Goal: Information Seeking & Learning: Learn about a topic

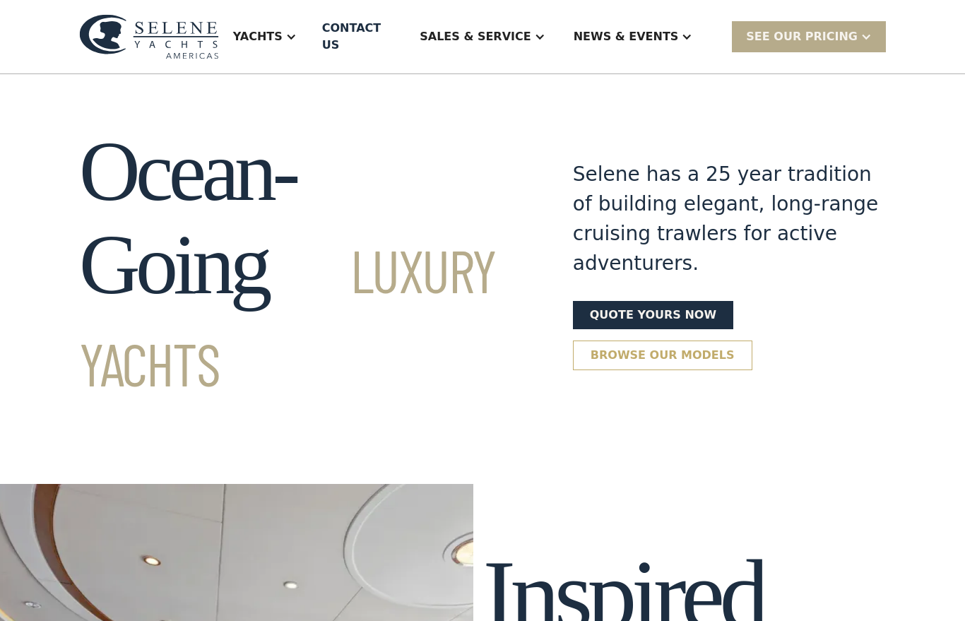
click at [707, 341] on link "Browse our models" at bounding box center [662, 356] width 179 height 30
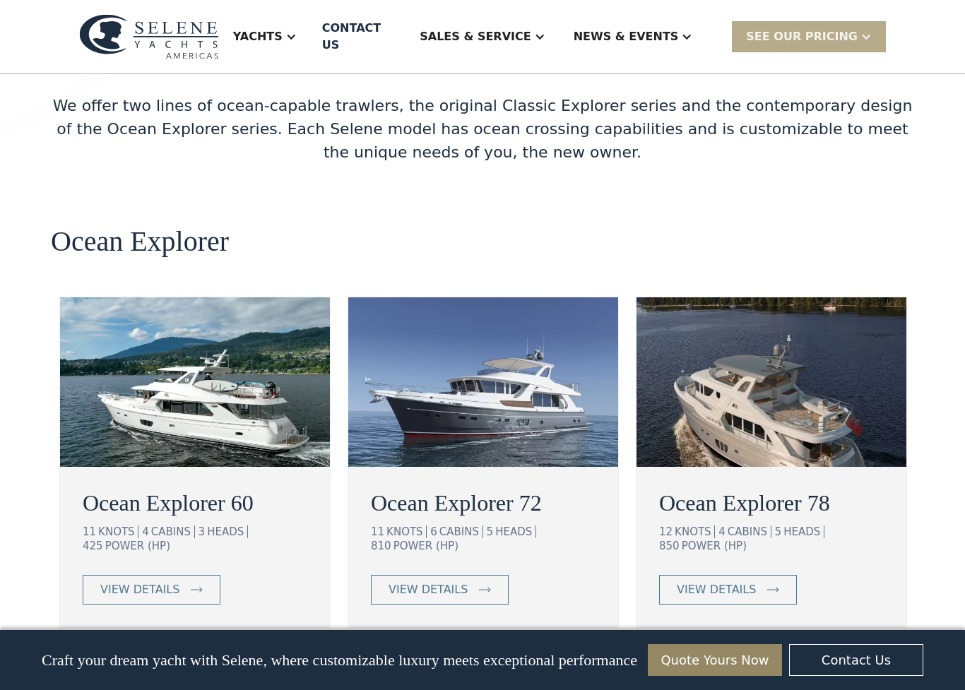
scroll to position [2429, 0]
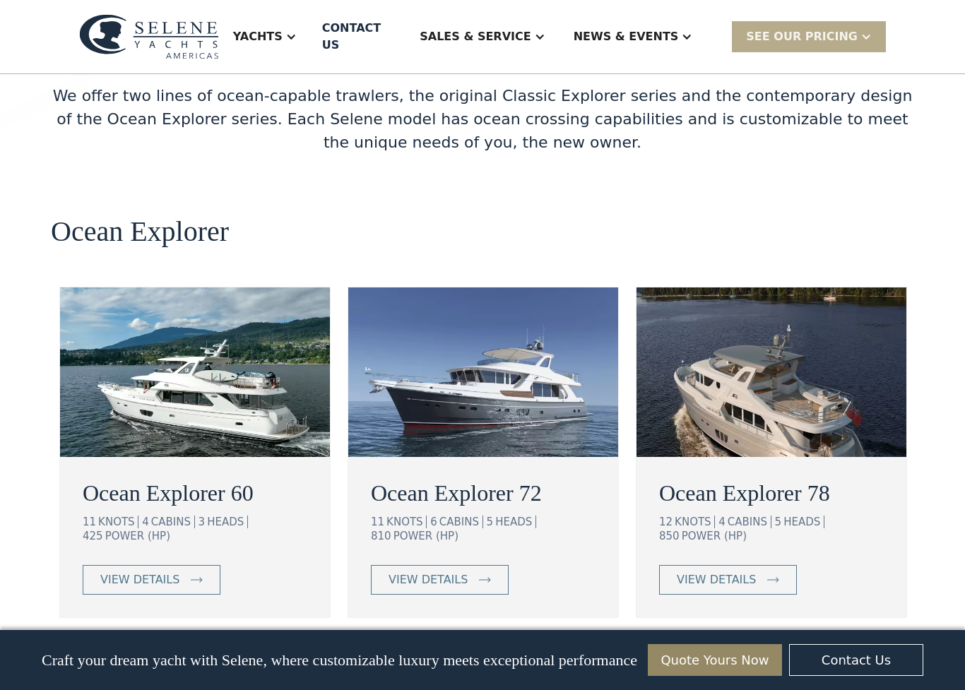
click at [878, 620] on div "View More" at bounding box center [482, 666] width 863 height 30
click at [488, 620] on link "View More" at bounding box center [482, 666] width 110 height 30
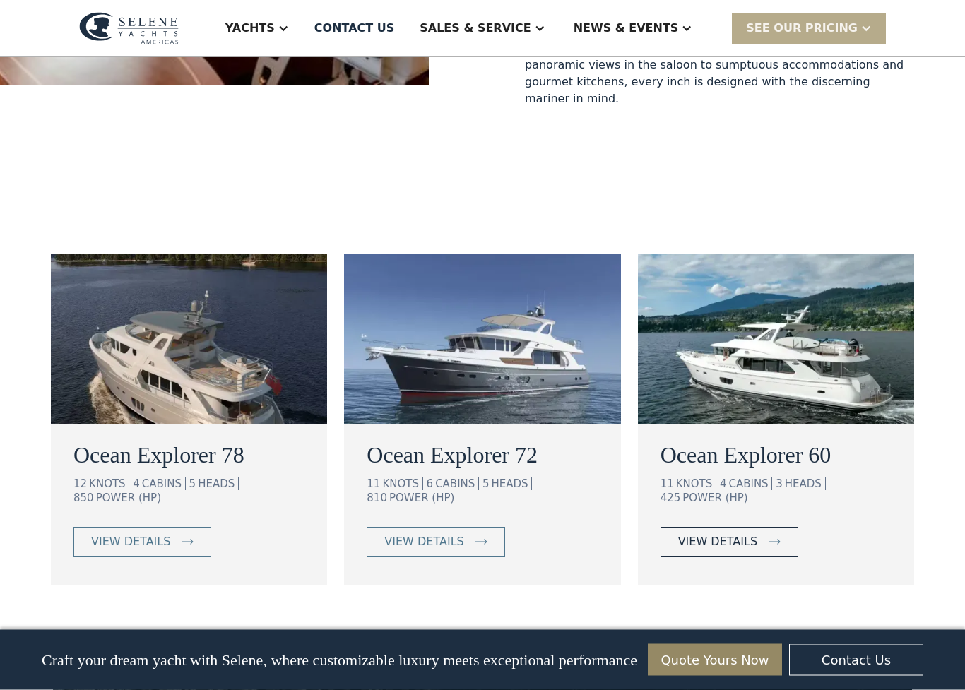
scroll to position [762, 0]
click at [760, 527] on link "view details" at bounding box center [730, 542] width 138 height 30
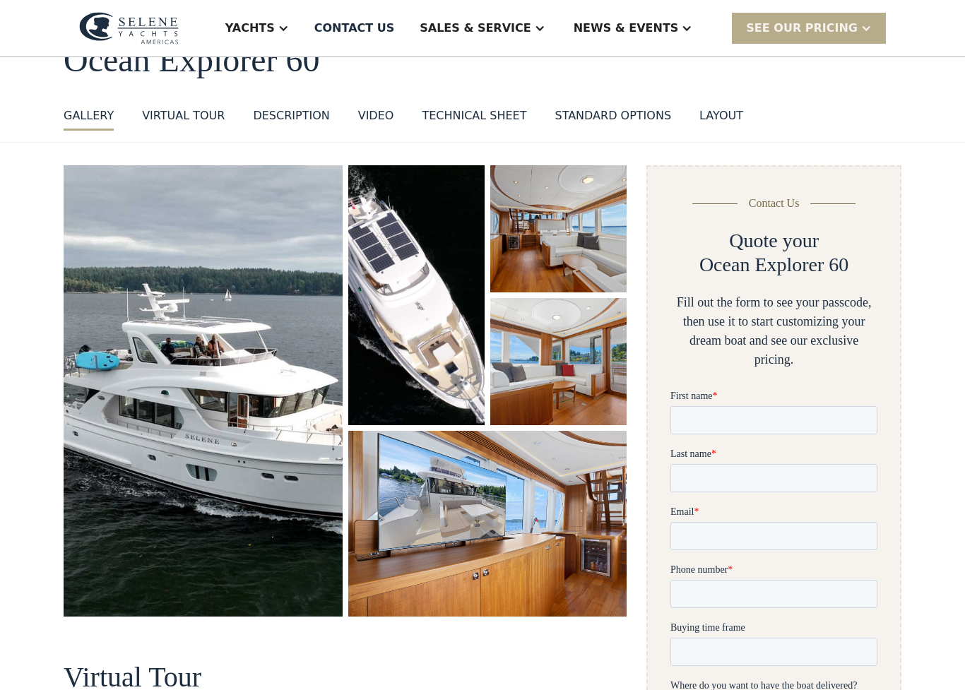
scroll to position [103, 0]
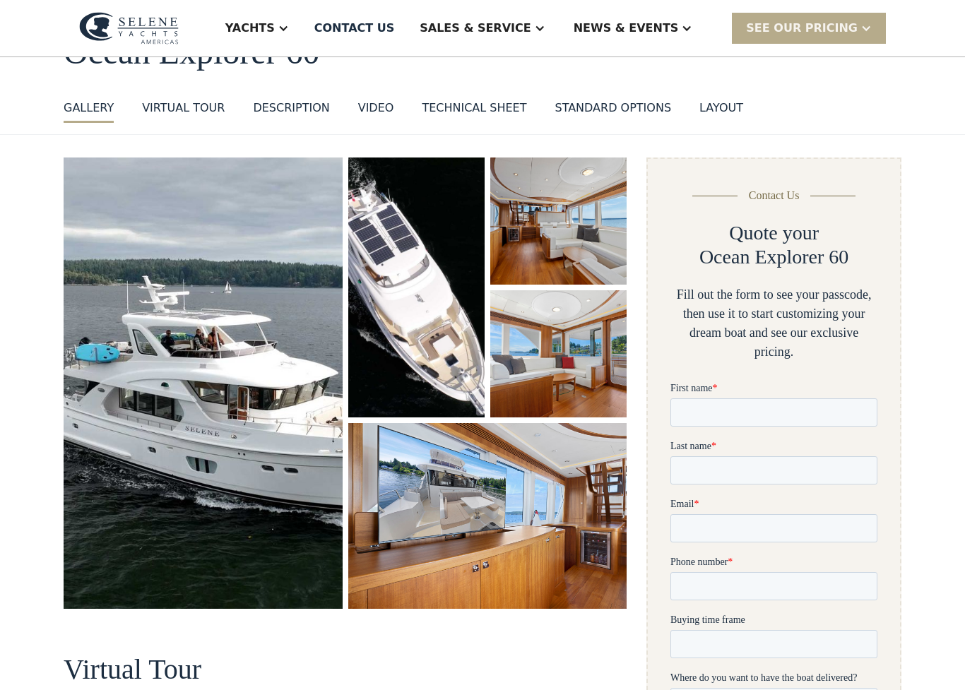
click at [553, 556] on img "open lightbox" at bounding box center [487, 516] width 279 height 186
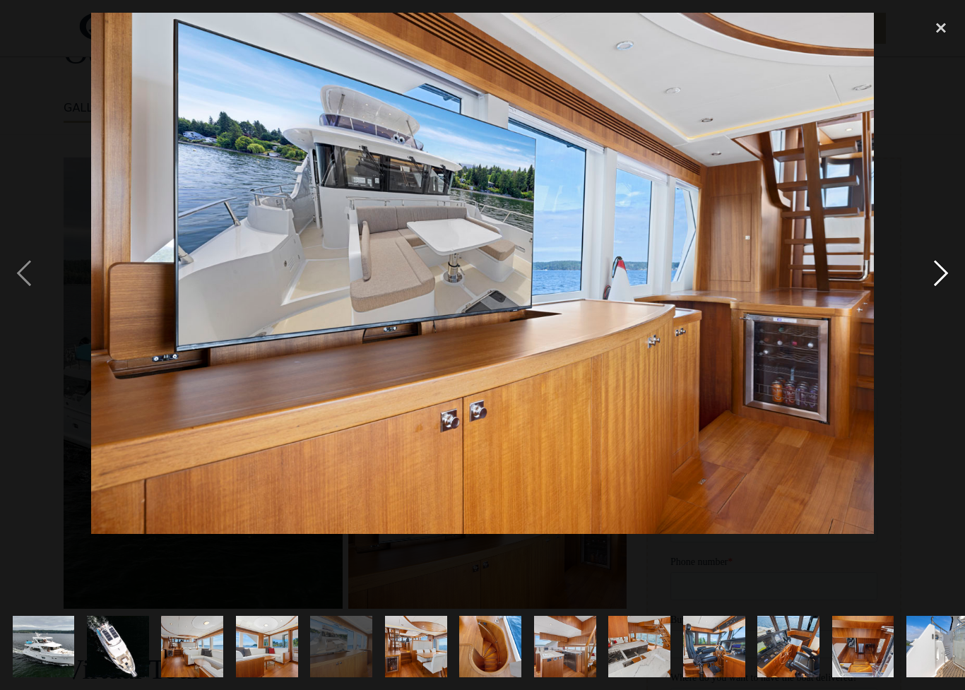
click at [940, 278] on div "next image" at bounding box center [941, 273] width 48 height 521
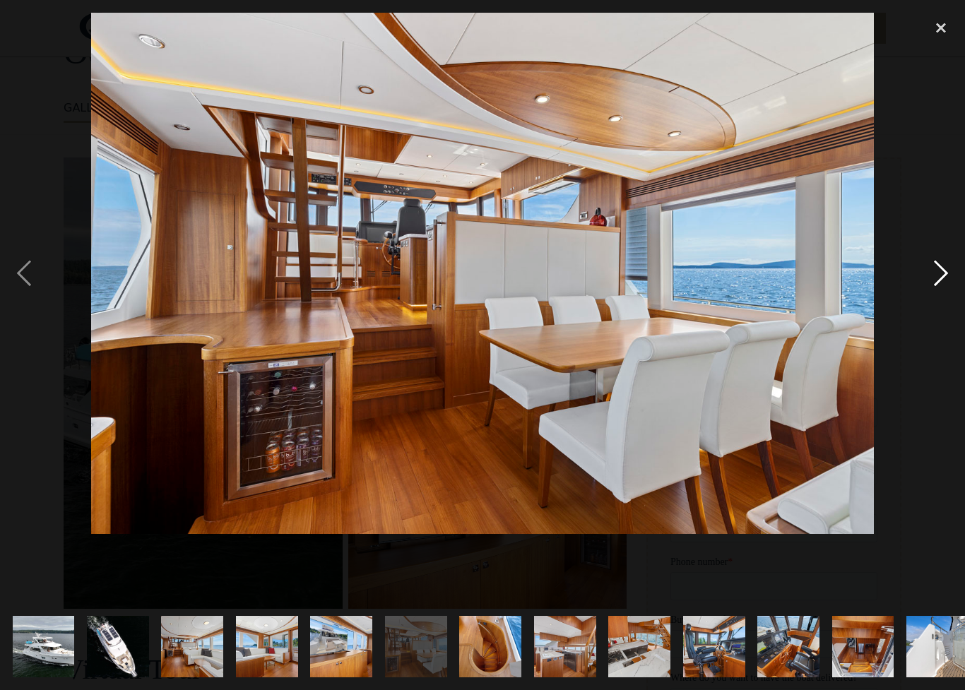
click at [940, 273] on div "next image" at bounding box center [941, 273] width 48 height 521
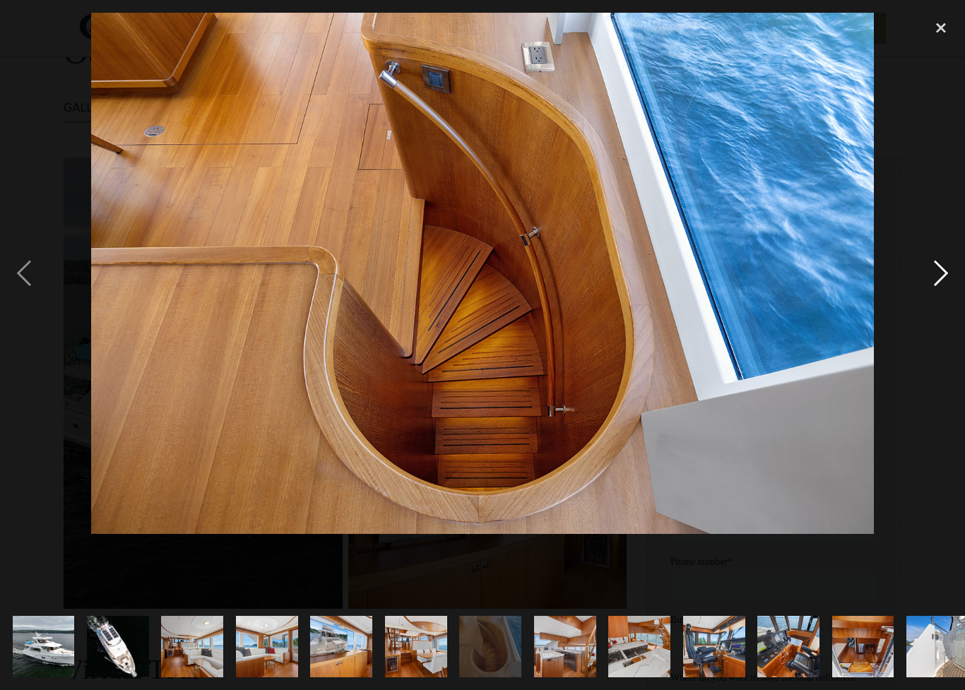
click at [940, 271] on div "next image" at bounding box center [941, 273] width 48 height 521
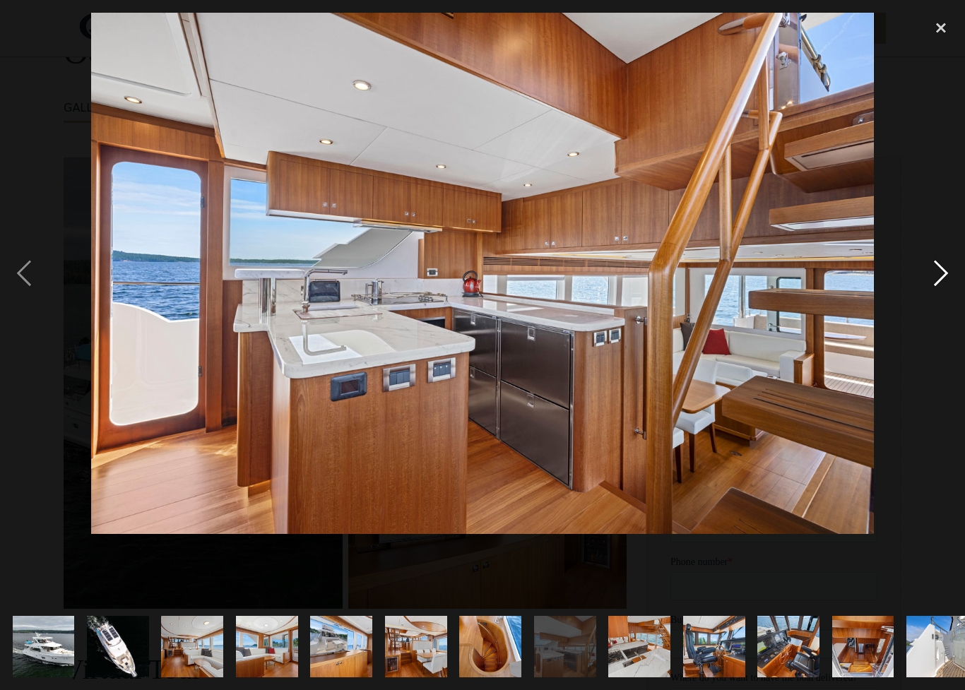
click at [948, 270] on div "next image" at bounding box center [941, 273] width 48 height 521
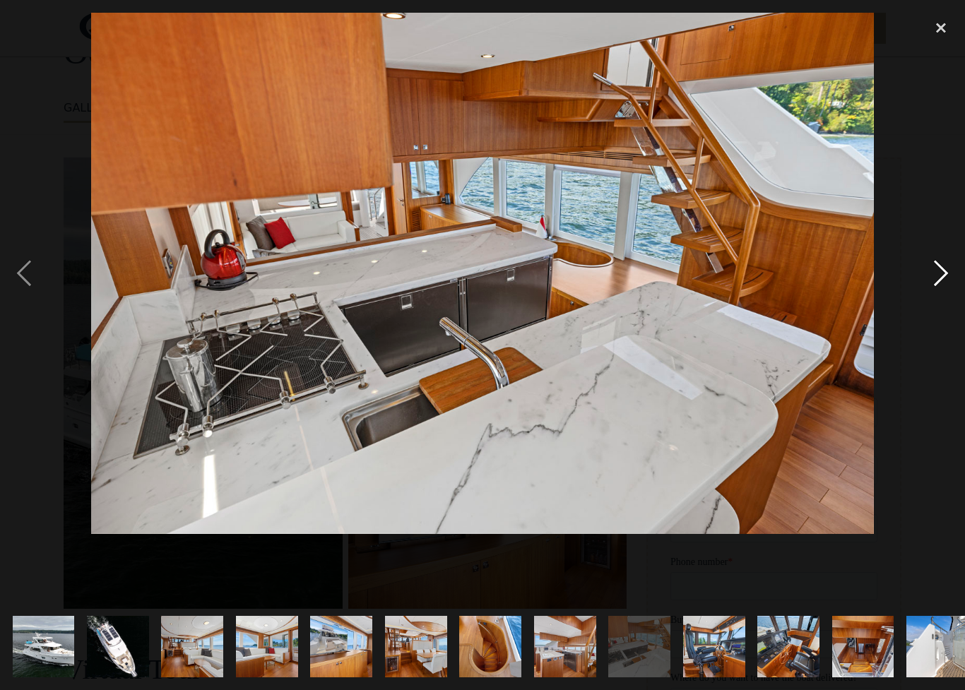
click at [943, 273] on div "next image" at bounding box center [941, 273] width 48 height 521
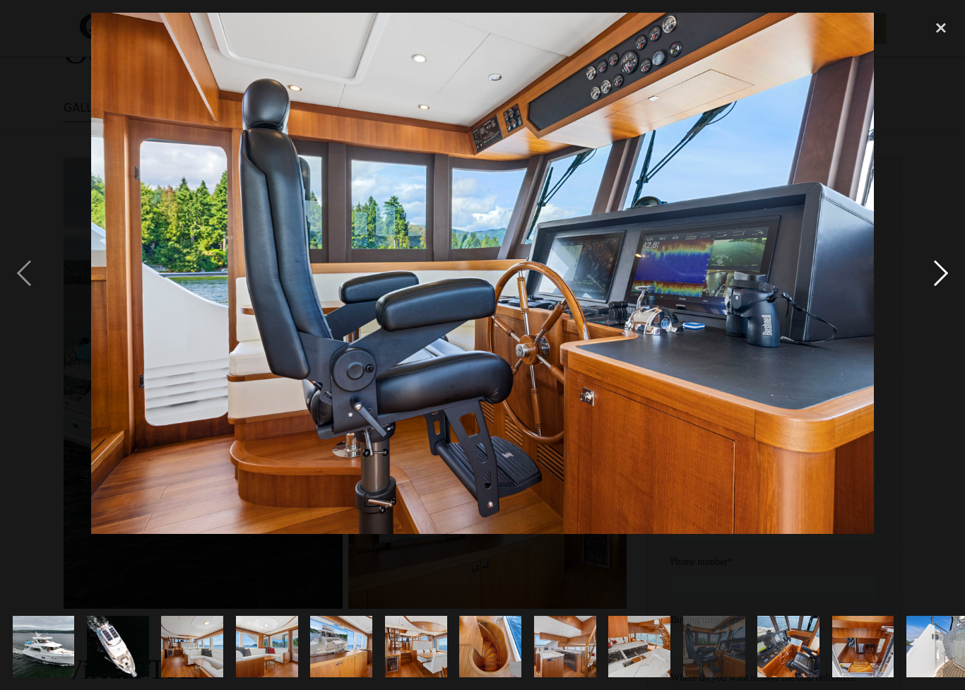
click at [945, 270] on div "next image" at bounding box center [941, 273] width 48 height 521
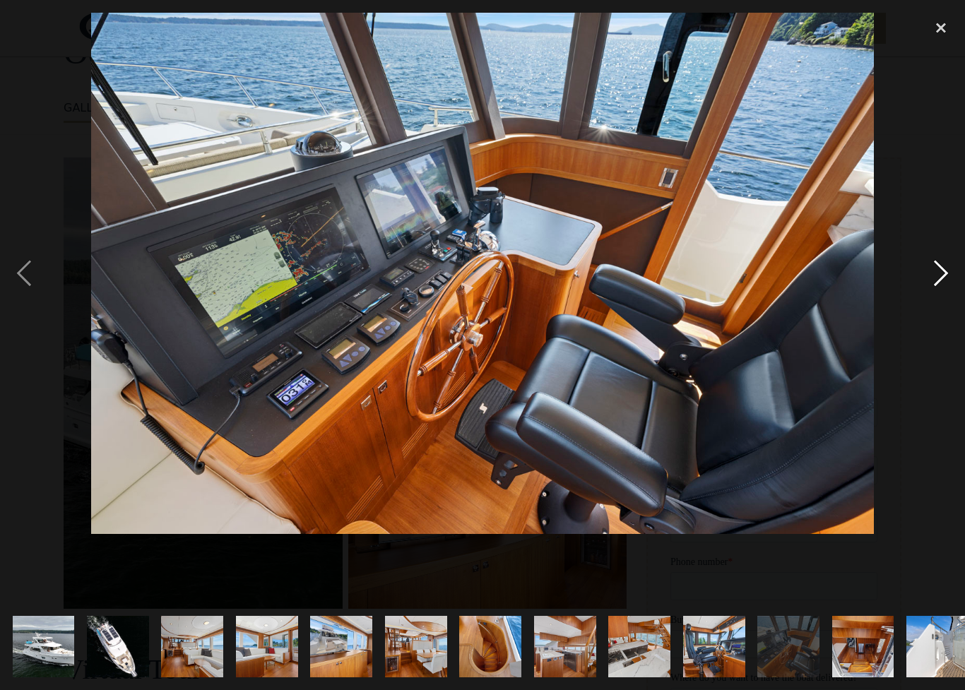
click at [950, 268] on div "next image" at bounding box center [941, 273] width 48 height 521
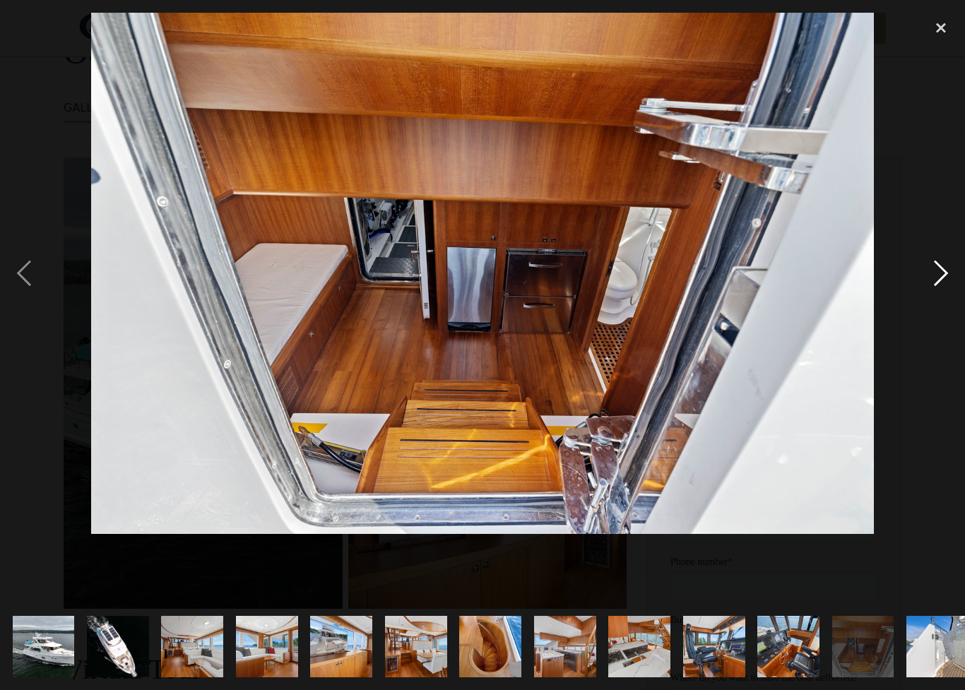
click at [940, 271] on div "next image" at bounding box center [941, 273] width 48 height 521
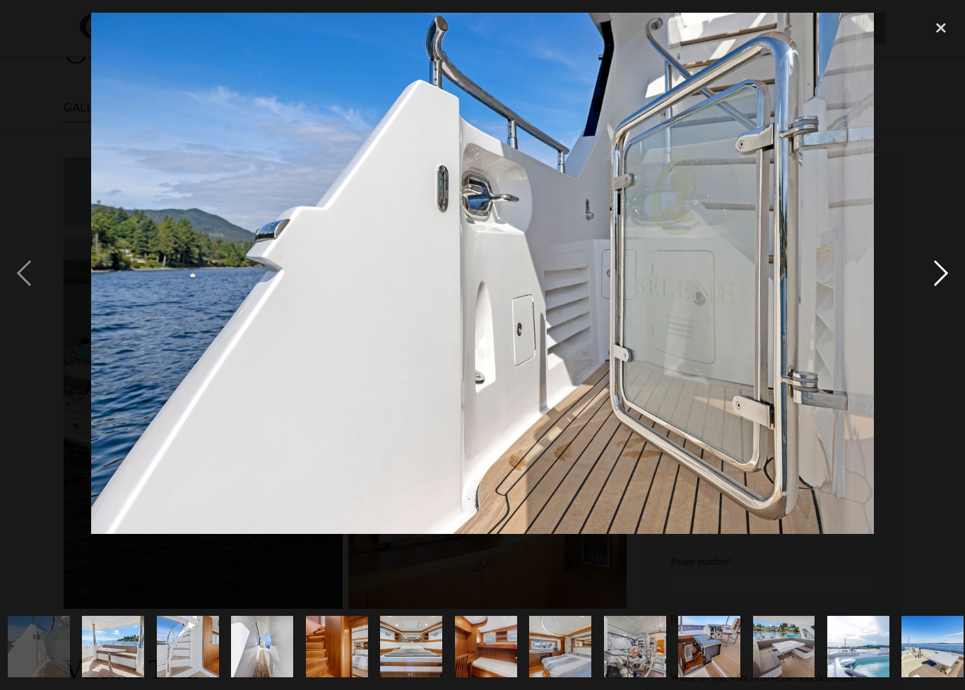
scroll to position [0, 900]
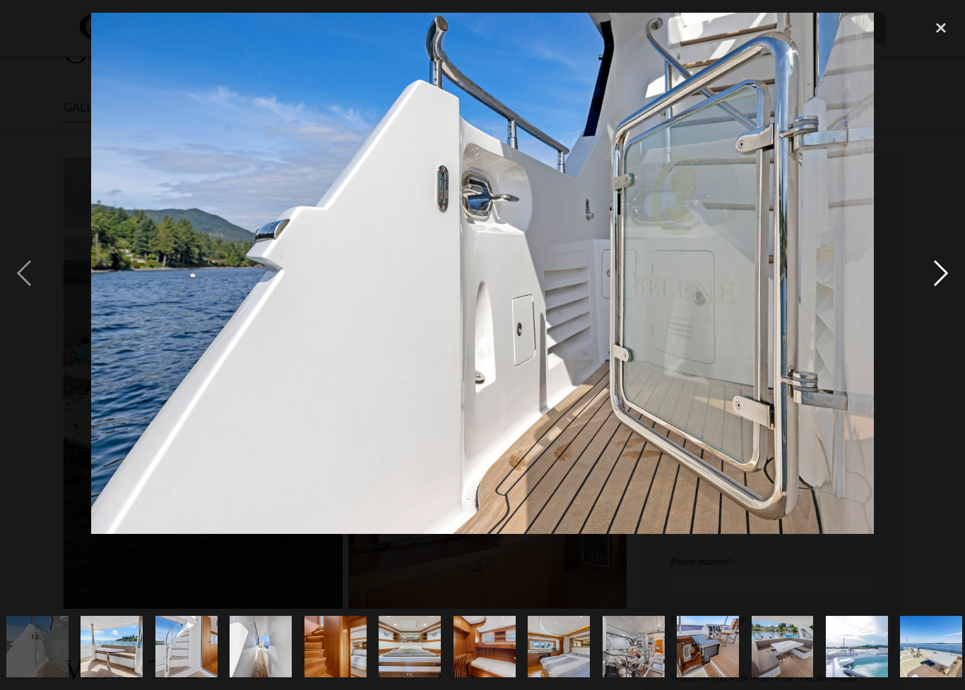
click at [949, 271] on div "next image" at bounding box center [941, 273] width 48 height 521
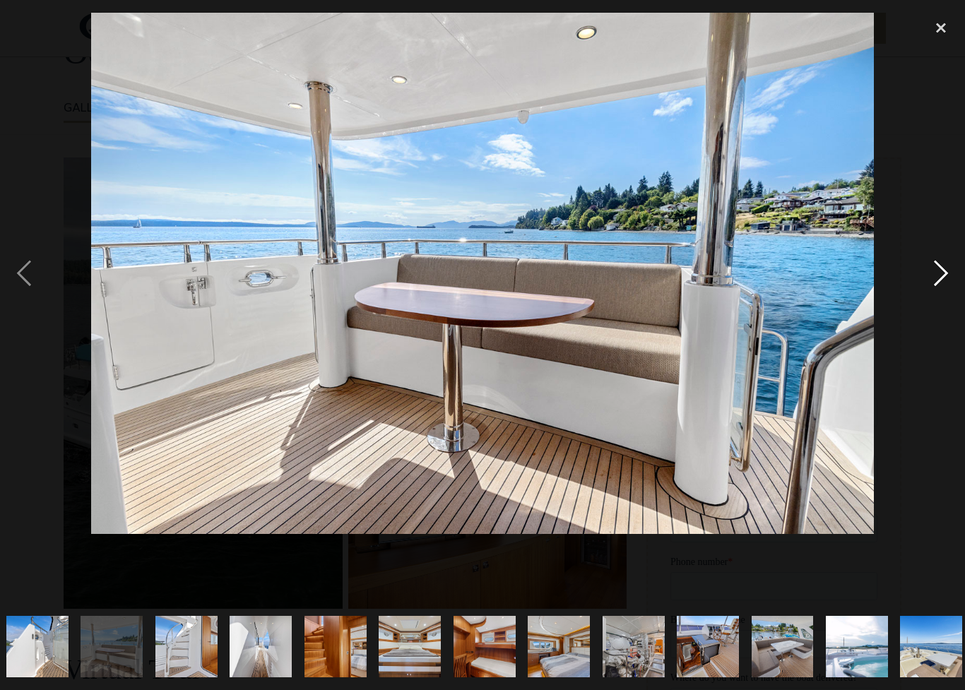
click at [945, 271] on div "next image" at bounding box center [941, 273] width 48 height 521
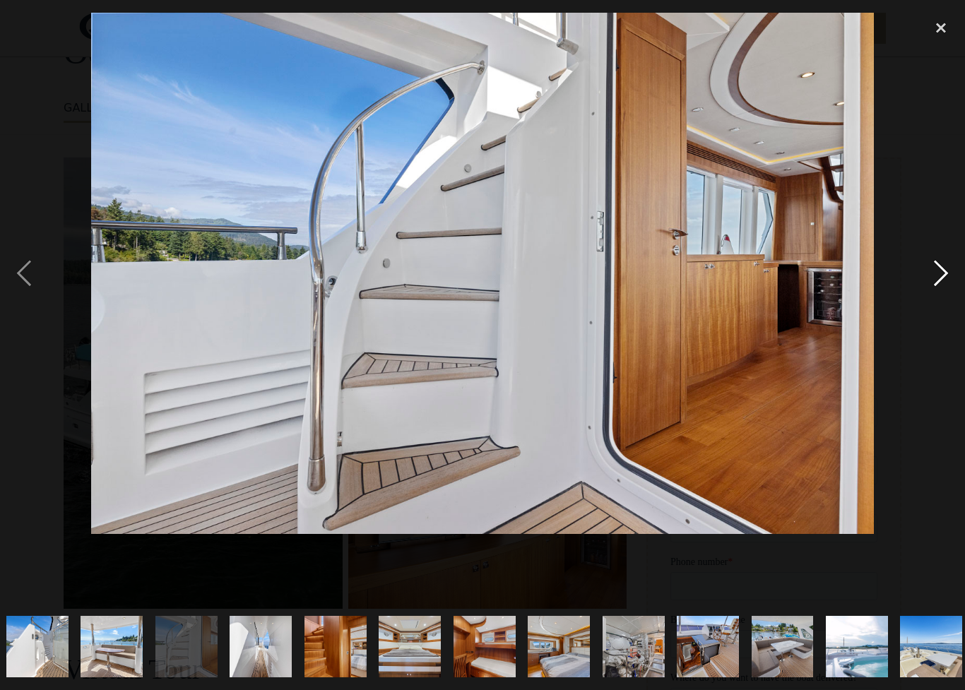
click at [946, 271] on div "next image" at bounding box center [941, 273] width 48 height 521
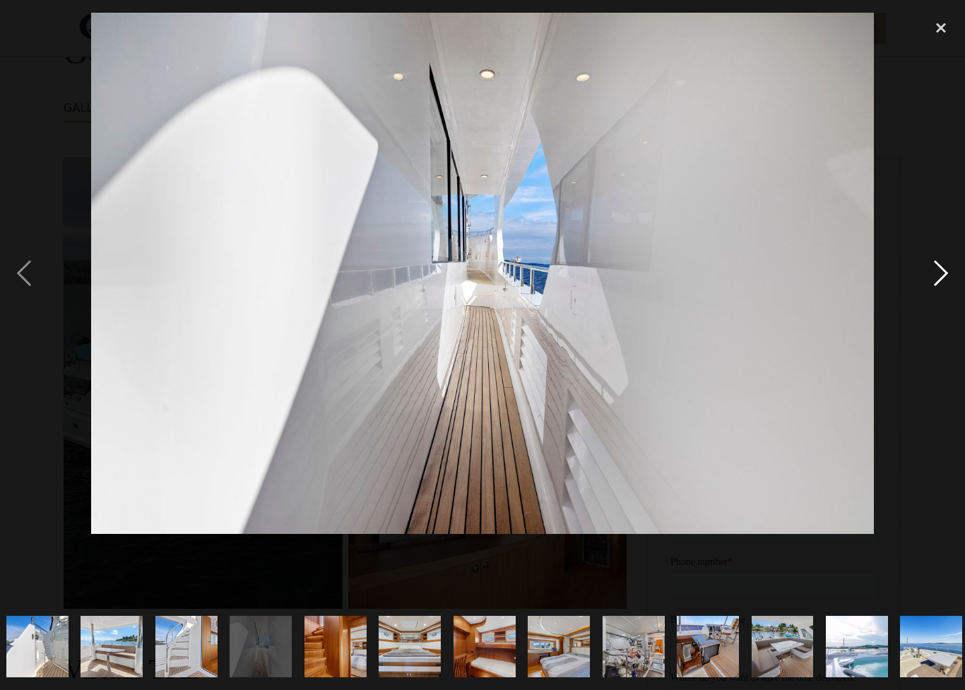
click at [946, 273] on div "next image" at bounding box center [941, 273] width 48 height 521
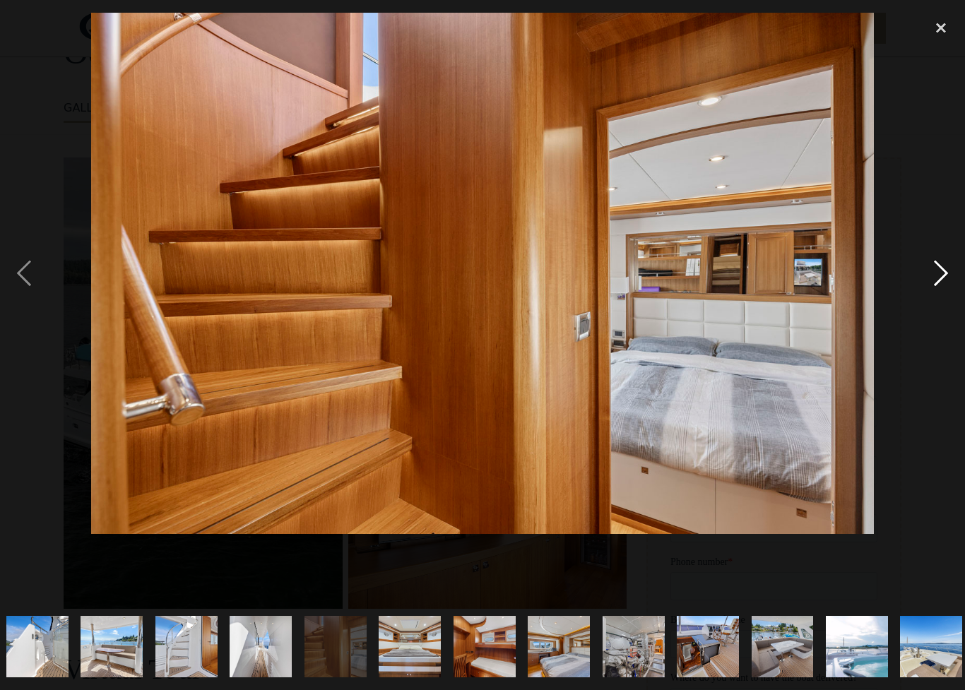
click at [947, 273] on div "next image" at bounding box center [941, 273] width 48 height 521
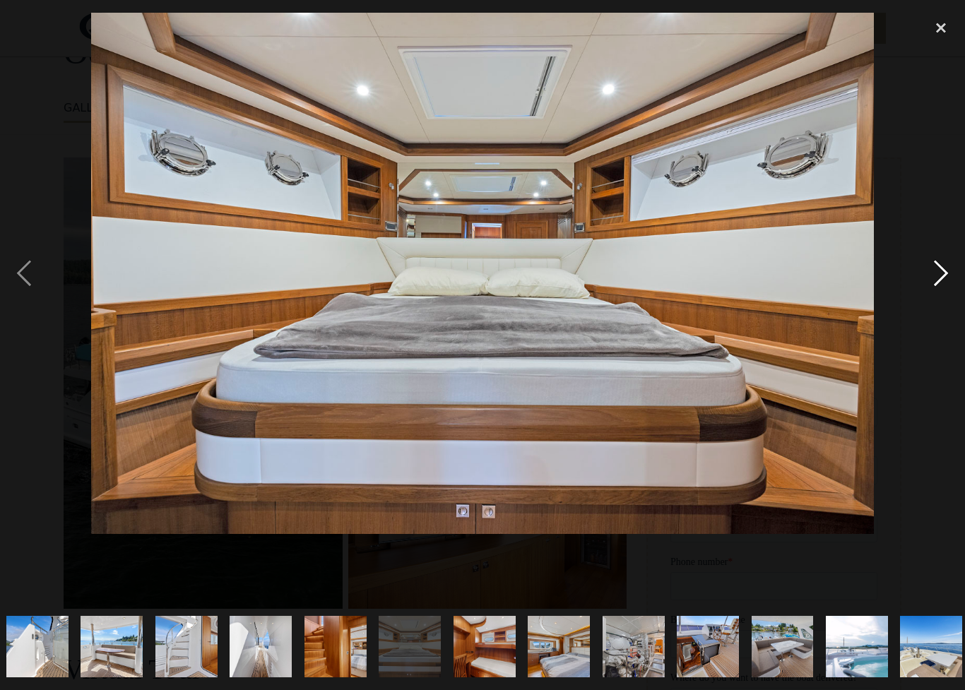
click at [945, 271] on div "next image" at bounding box center [941, 273] width 48 height 521
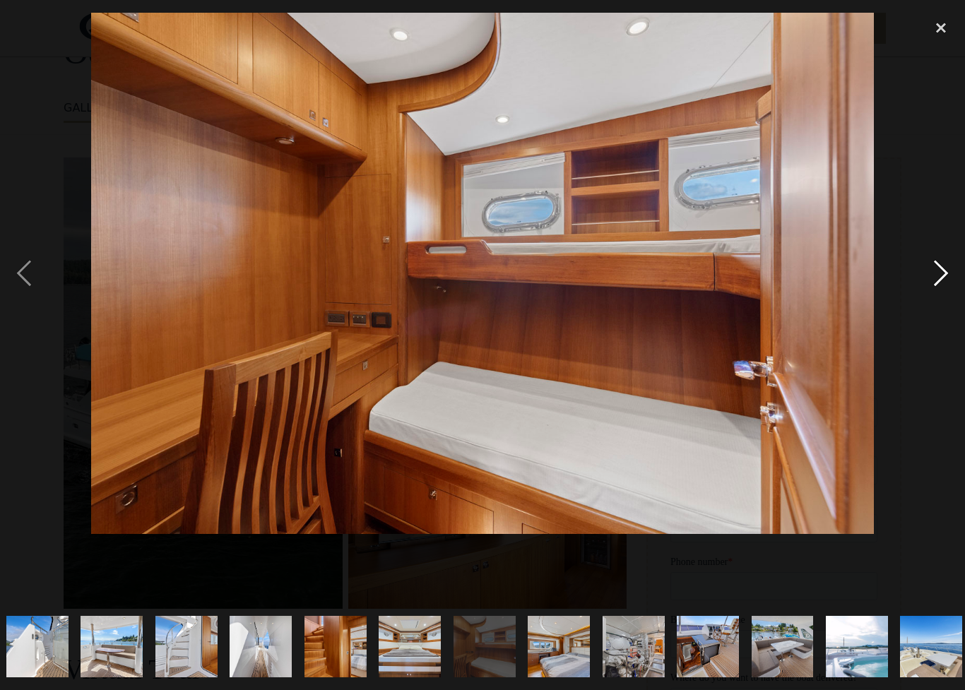
click at [950, 271] on div "next image" at bounding box center [941, 273] width 48 height 521
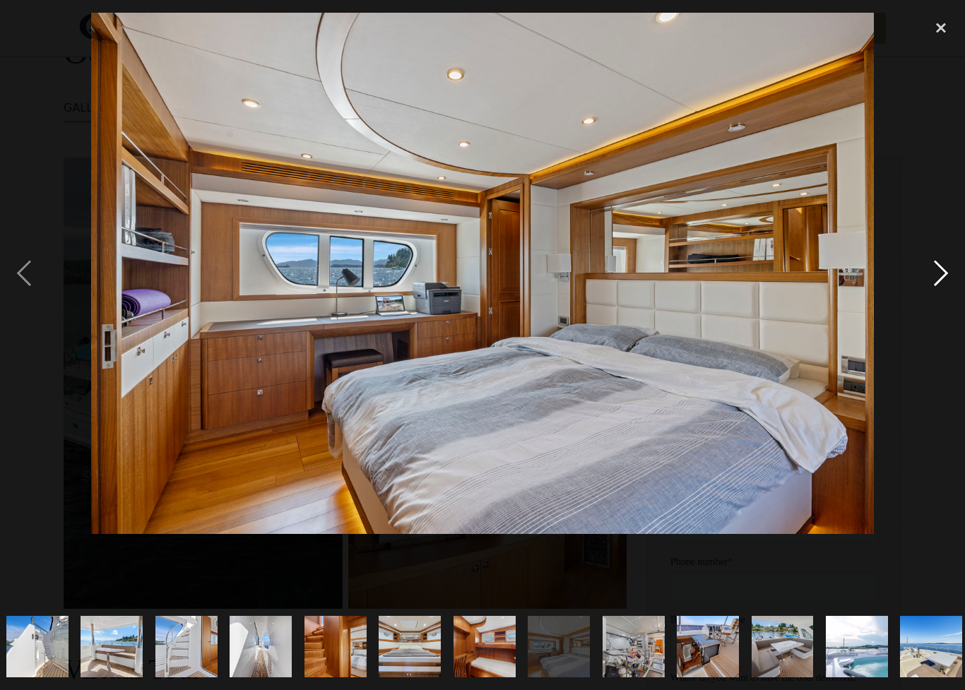
click at [947, 272] on div "next image" at bounding box center [941, 273] width 48 height 521
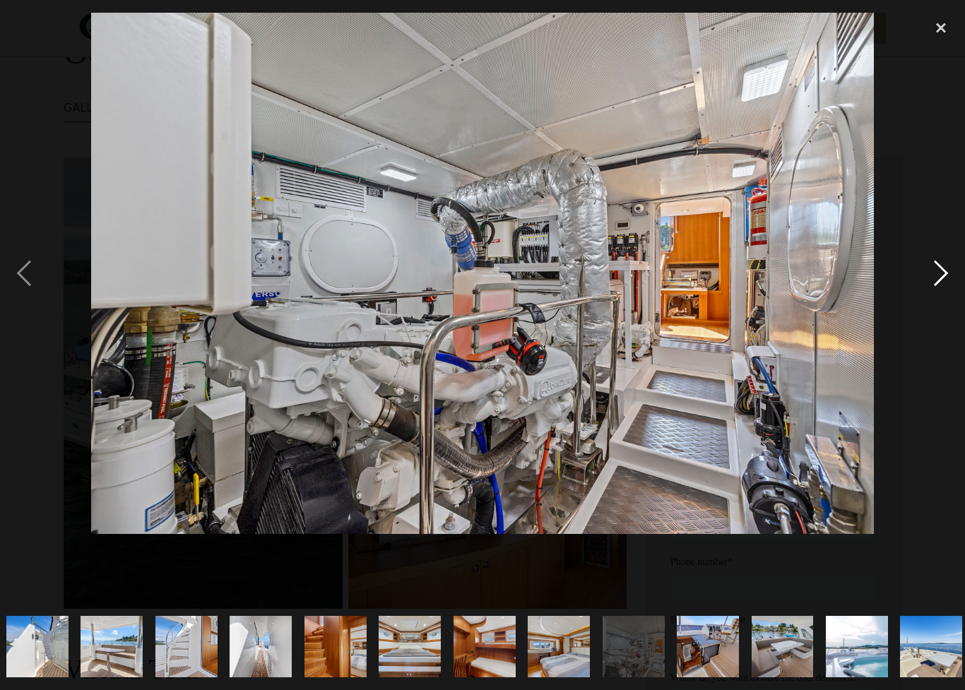
click at [940, 275] on div "next image" at bounding box center [941, 273] width 48 height 521
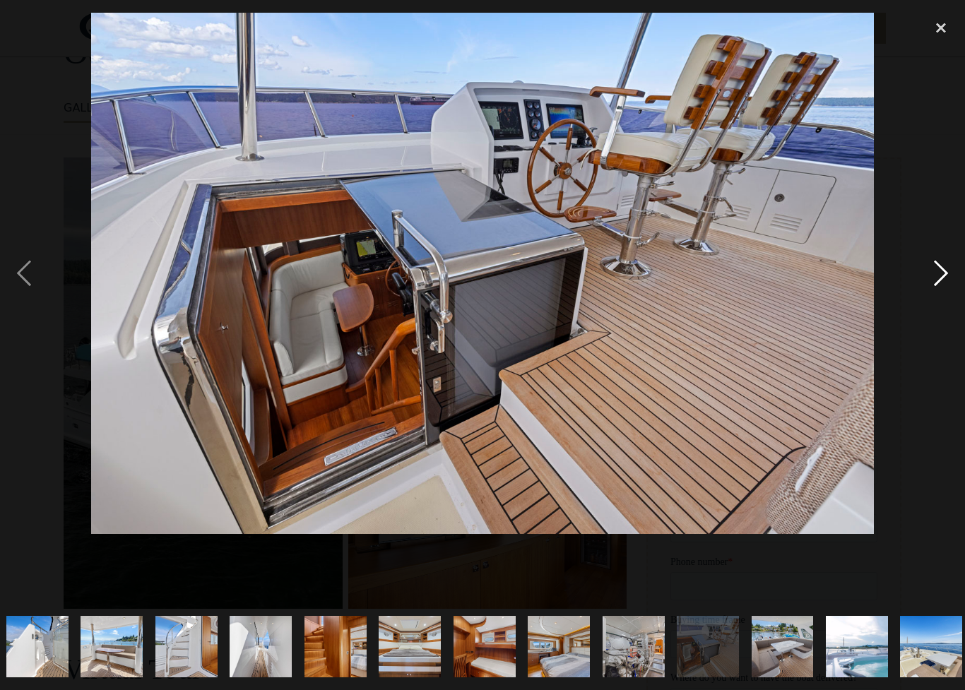
click at [945, 273] on div "next image" at bounding box center [941, 273] width 48 height 521
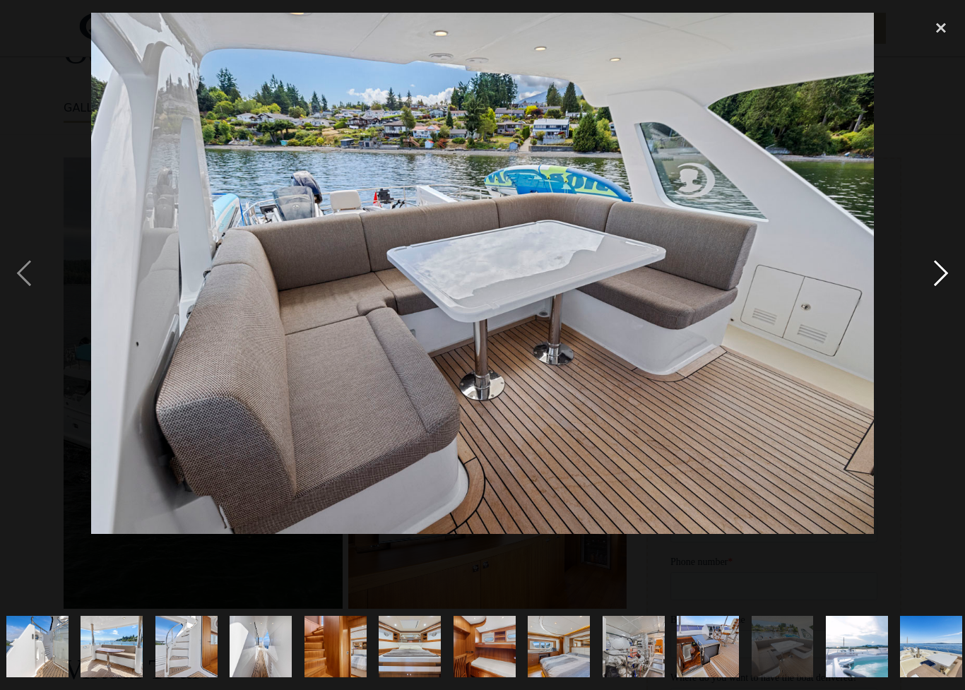
click at [946, 273] on div "next image" at bounding box center [941, 273] width 48 height 521
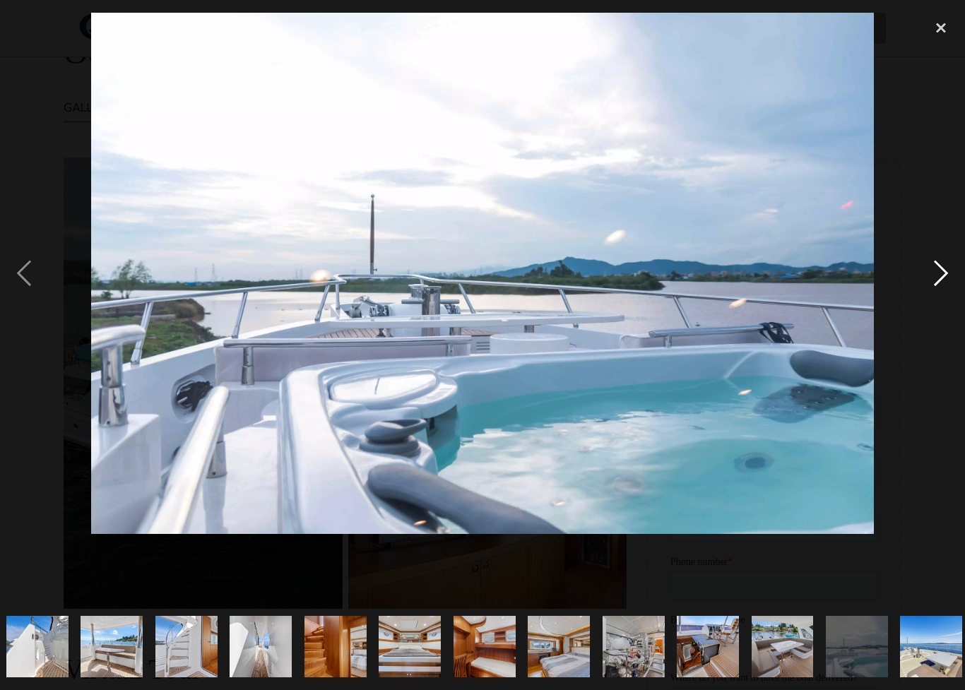
click at [940, 275] on div "next image" at bounding box center [941, 273] width 48 height 521
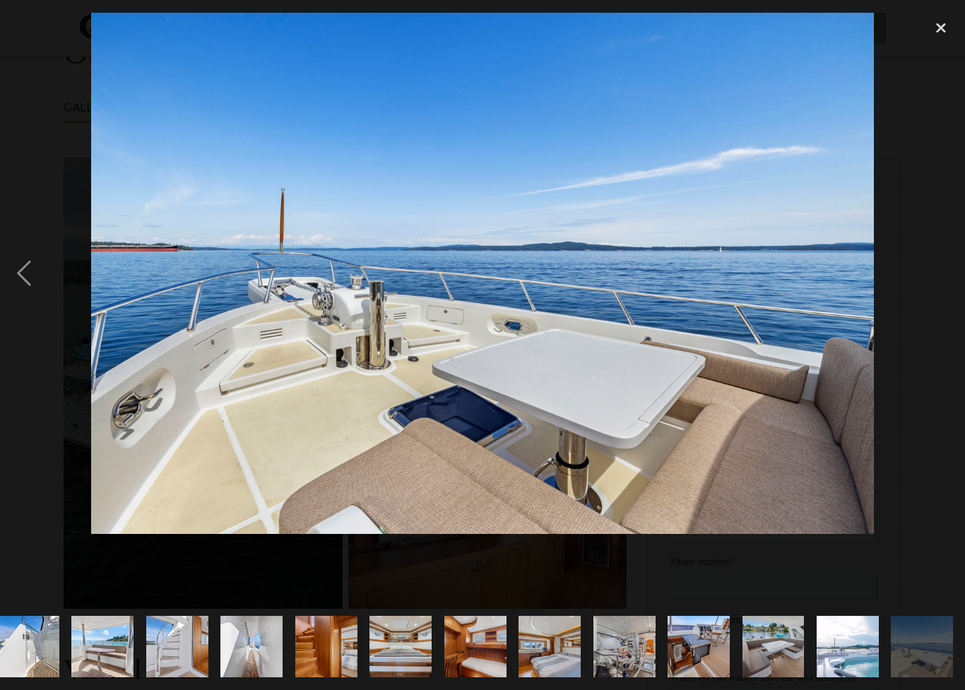
scroll to position [0, 910]
click at [941, 271] on div "next image" at bounding box center [941, 273] width 48 height 521
click at [943, 271] on div "next image" at bounding box center [941, 273] width 48 height 521
click at [938, 281] on div "next image" at bounding box center [941, 273] width 48 height 521
click at [851, 306] on img at bounding box center [482, 273] width 783 height 521
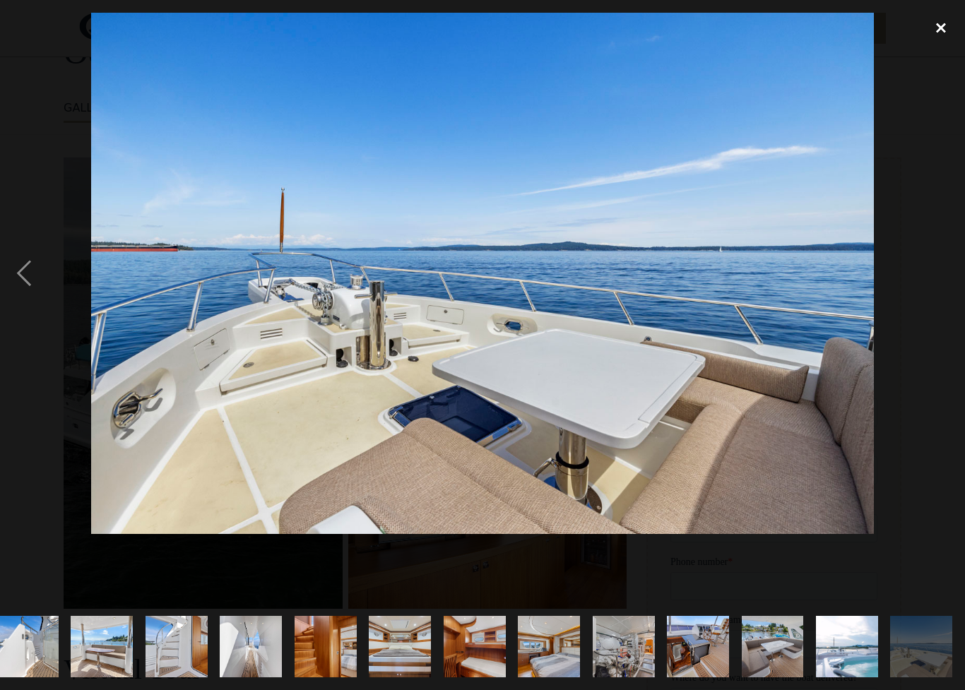
click at [944, 18] on div "close lightbox" at bounding box center [941, 28] width 48 height 31
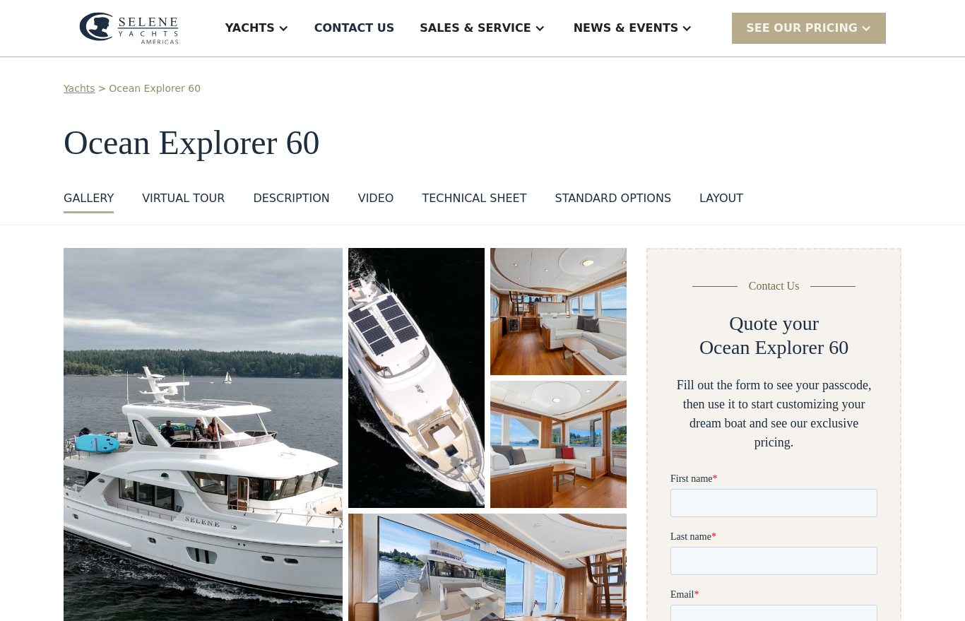
scroll to position [0, 0]
